Goal: Transaction & Acquisition: Purchase product/service

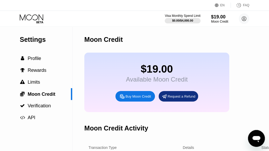
click at [18, 18] on div "Visa Monthly Spend Limit $0.00 / $4,000.00 $19.00 Moon Credit rowenablue@powers…" at bounding box center [134, 19] width 269 height 16
click at [34, 18] on icon at bounding box center [32, 18] width 24 height 9
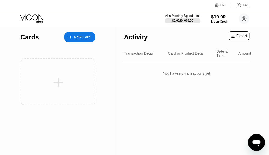
click at [81, 36] on div "New Card" at bounding box center [82, 37] width 16 height 4
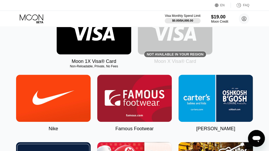
scroll to position [104, 0]
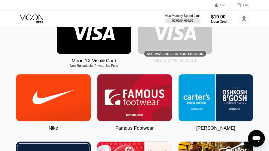
click at [170, 46] on img at bounding box center [175, 30] width 74 height 47
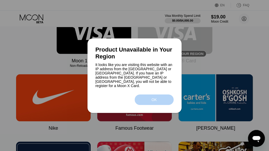
click at [141, 96] on div "OK" at bounding box center [154, 99] width 39 height 11
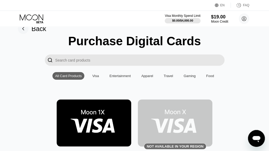
scroll to position [0, 0]
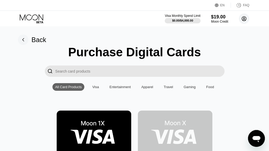
click at [245, 18] on circle at bounding box center [243, 18] width 11 height 11
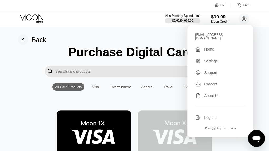
click at [208, 35] on div "[EMAIL_ADDRESS][DOMAIN_NAME]" at bounding box center [220, 36] width 50 height 7
copy div "rowenablue@powerscrews.com "
